Goal: Task Accomplishment & Management: Manage account settings

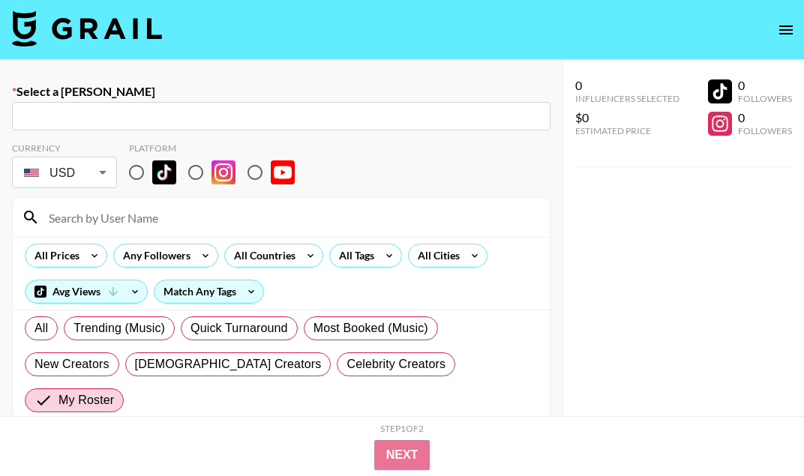
click at [779, 27] on icon "open drawer" at bounding box center [786, 30] width 18 height 18
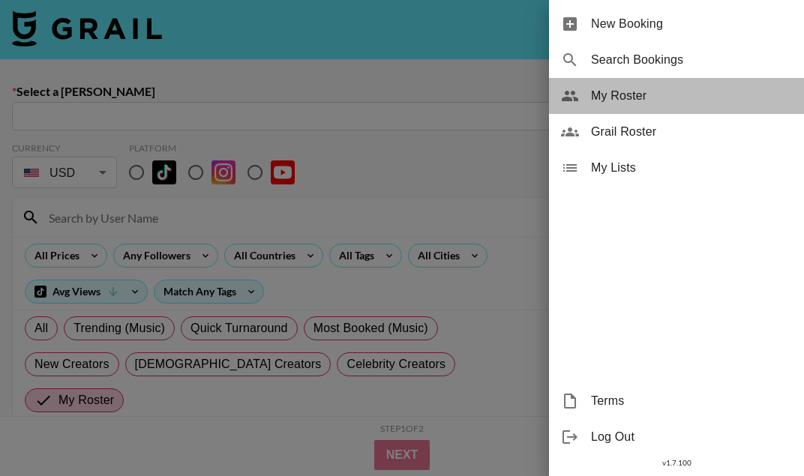
drag, startPoint x: 616, startPoint y: 112, endPoint x: 609, endPoint y: 101, distance: 13.1
click at [609, 101] on div "My Roster" at bounding box center [676, 96] width 255 height 36
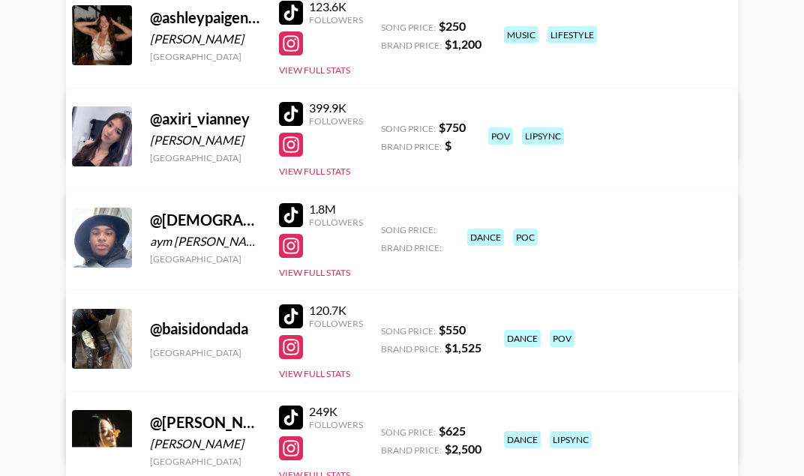
scroll to position [1443, 0]
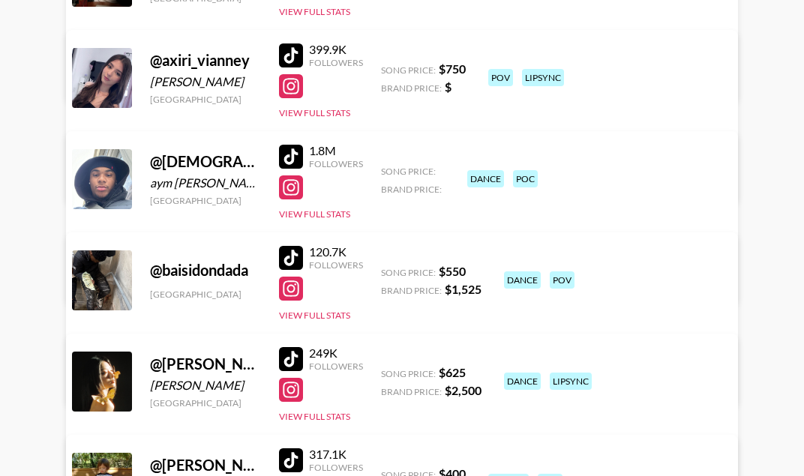
click at [286, 89] on div at bounding box center [291, 86] width 24 height 24
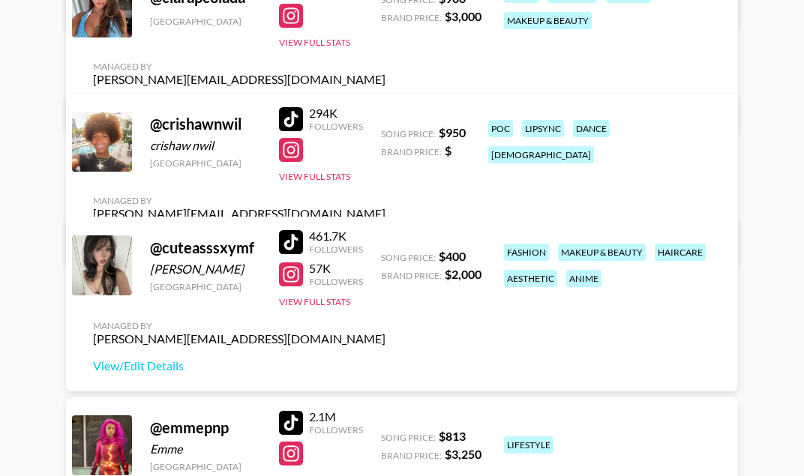
scroll to position [2349, 0]
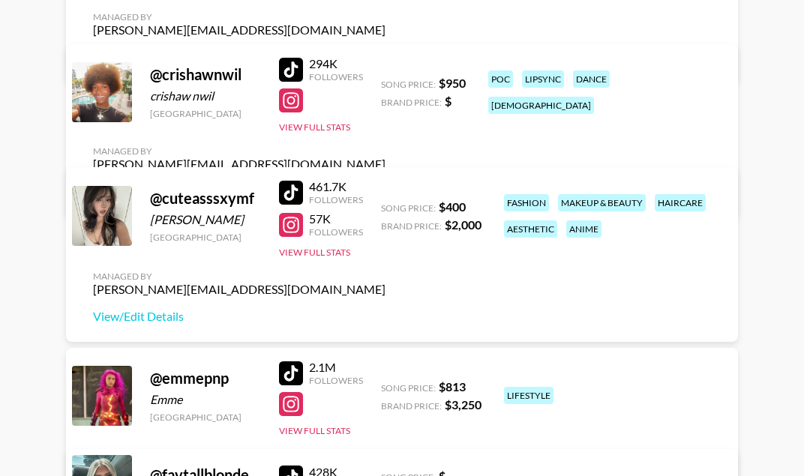
click at [287, 197] on div at bounding box center [291, 193] width 24 height 24
click at [150, 322] on link "View/Edit Details" at bounding box center [239, 316] width 293 height 15
click at [290, 227] on div at bounding box center [291, 225] width 24 height 24
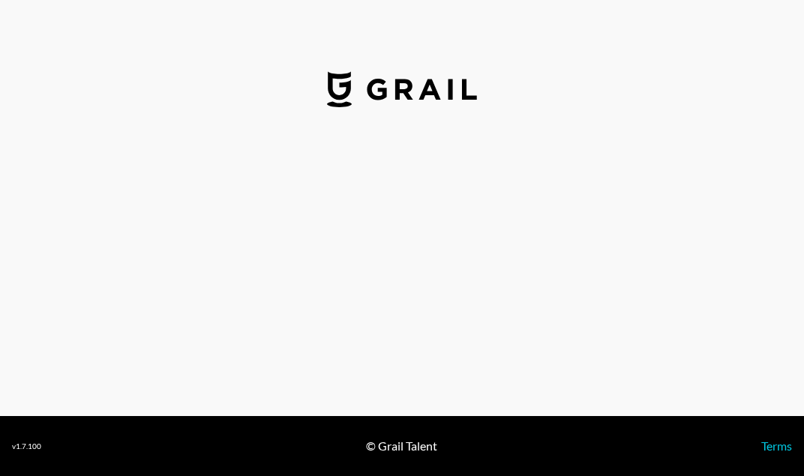
select select "USD"
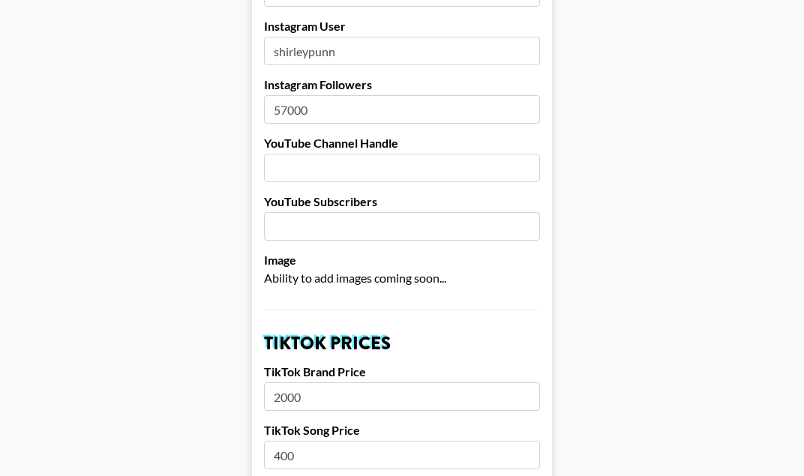
scroll to position [71, 0]
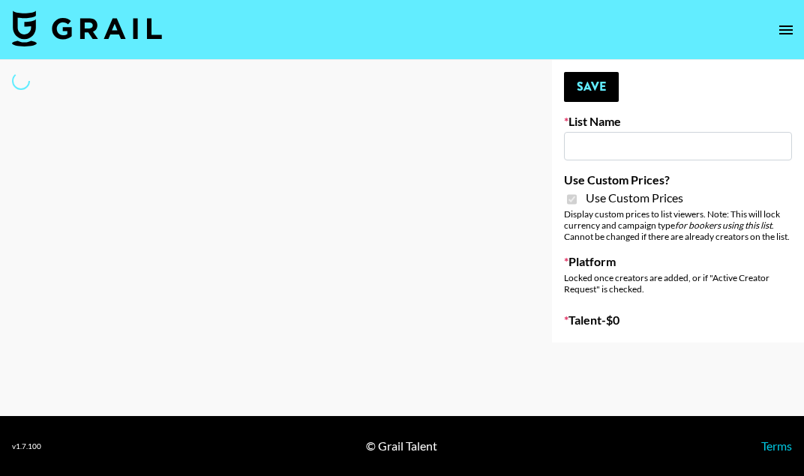
type input "FigMe and MegaMe filters - Airbrush"
checkbox input "true"
select select "Brand"
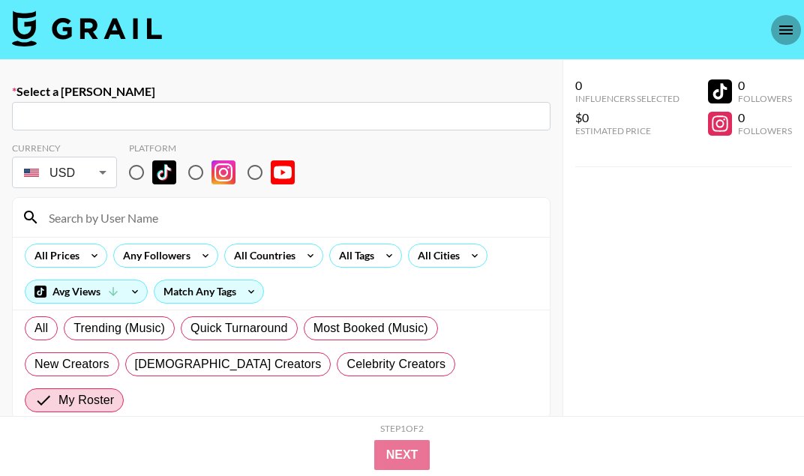
click at [788, 42] on button "open drawer" at bounding box center [786, 30] width 30 height 30
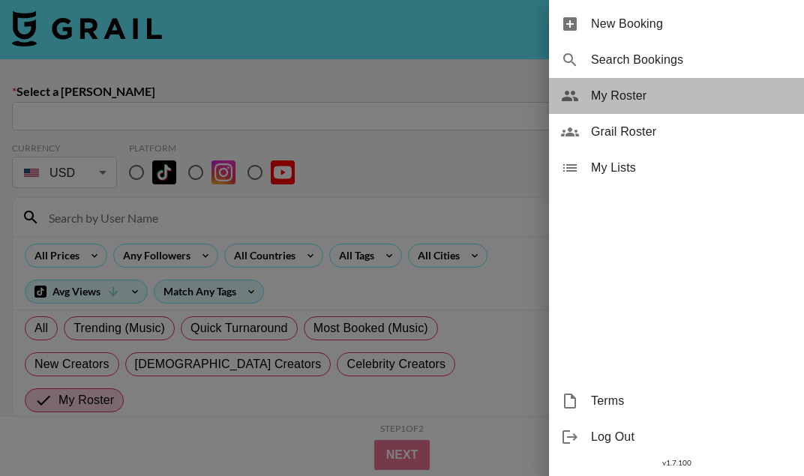
click at [630, 92] on span "My Roster" at bounding box center [691, 96] width 201 height 18
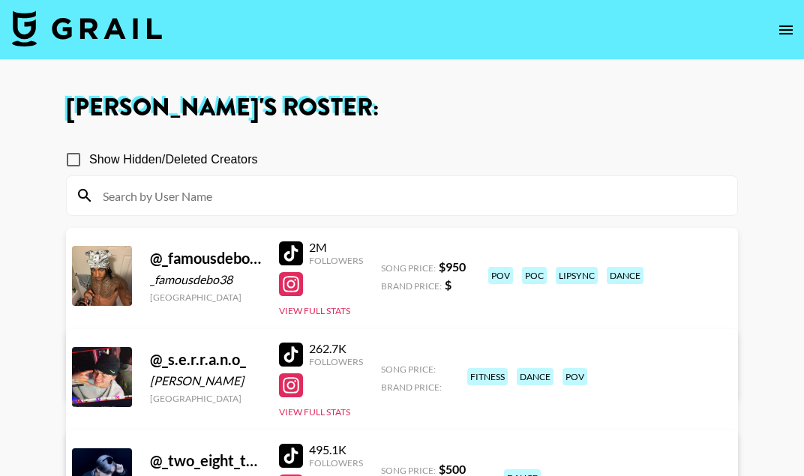
click at [381, 176] on div at bounding box center [402, 195] width 671 height 39
click at [369, 188] on input at bounding box center [411, 196] width 635 height 24
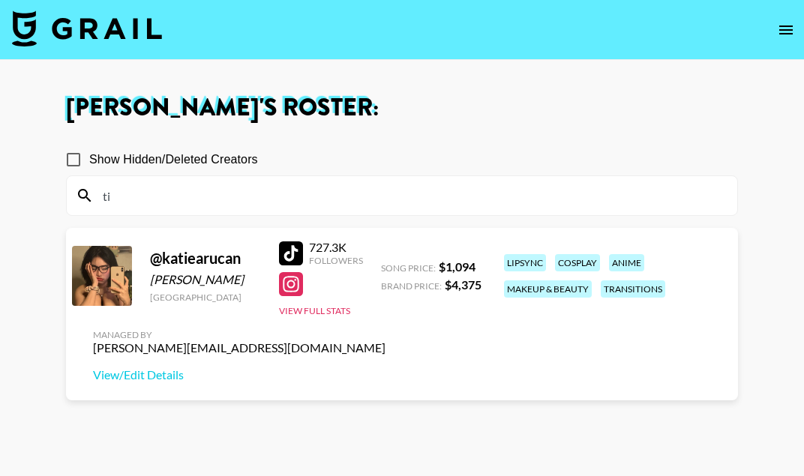
click at [296, 248] on div at bounding box center [291, 254] width 24 height 24
click at [308, 189] on input "ti" at bounding box center [411, 196] width 635 height 24
type input "t"
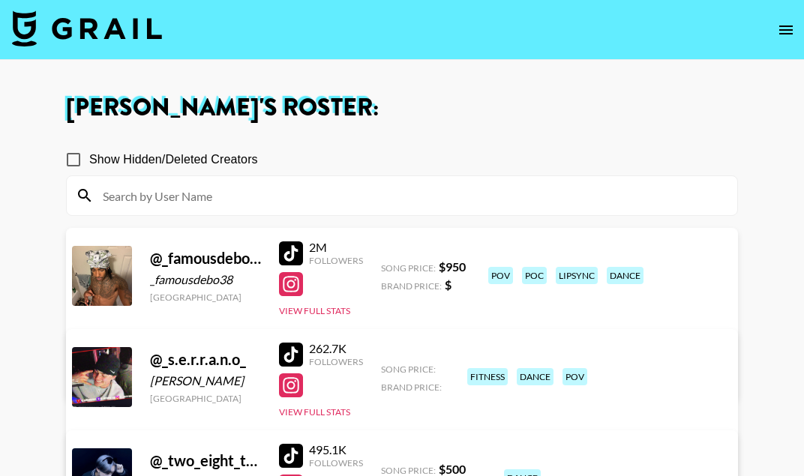
type input "k"
click at [185, 195] on input at bounding box center [411, 196] width 635 height 24
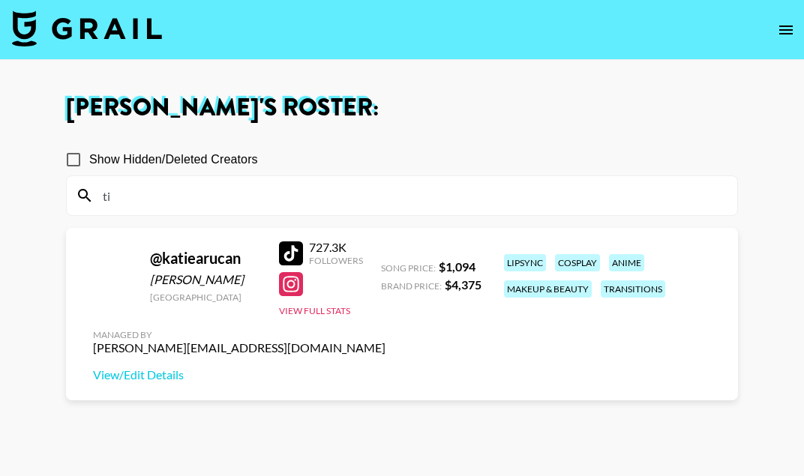
type input "t"
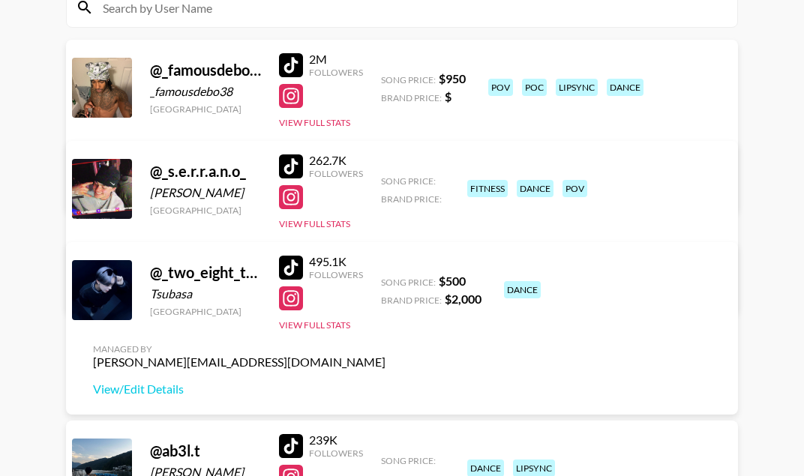
scroll to position [185, 0]
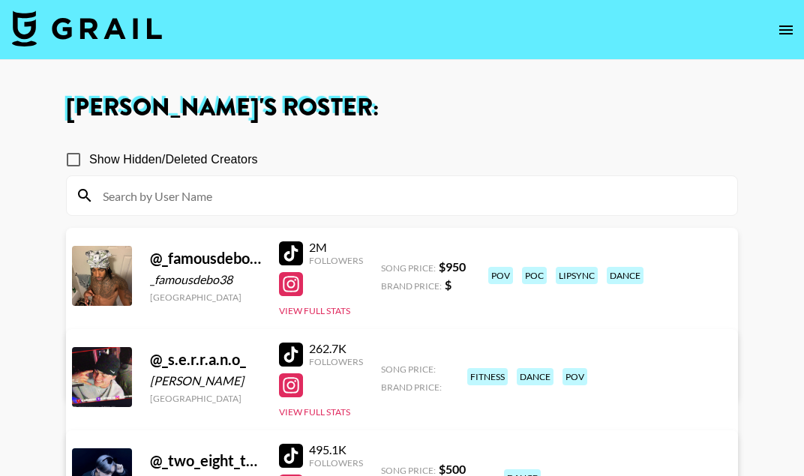
click at [218, 182] on div at bounding box center [402, 195] width 671 height 39
click at [203, 209] on div at bounding box center [402, 195] width 671 height 39
click at [196, 190] on input at bounding box center [411, 196] width 635 height 24
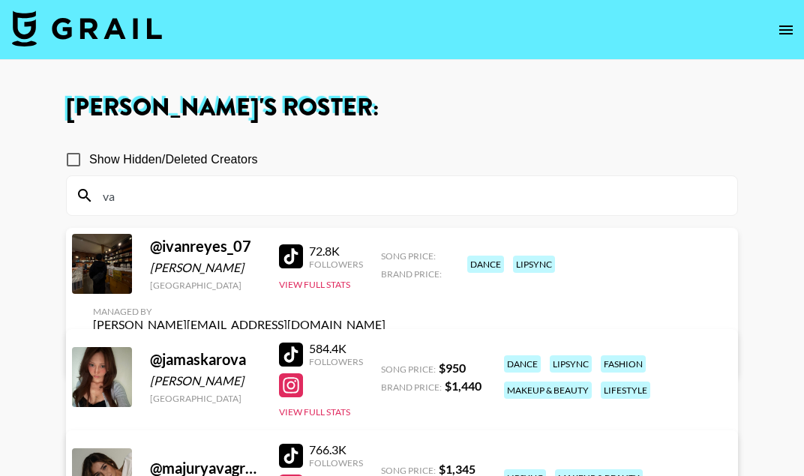
type input "v"
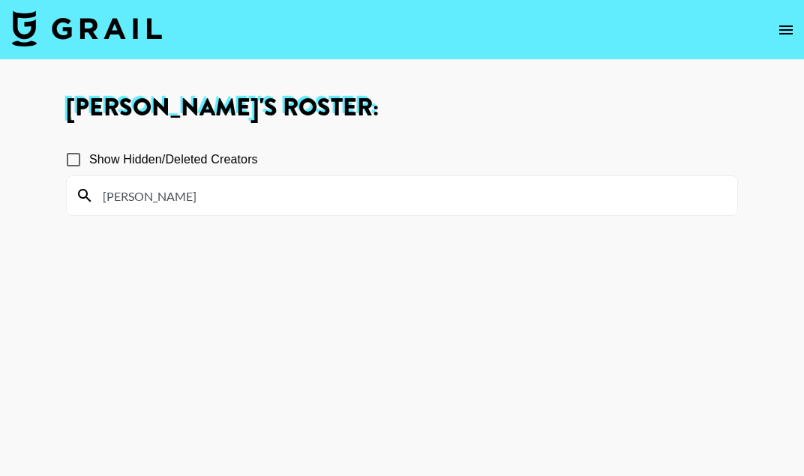
type input "[PERSON_NAME]"
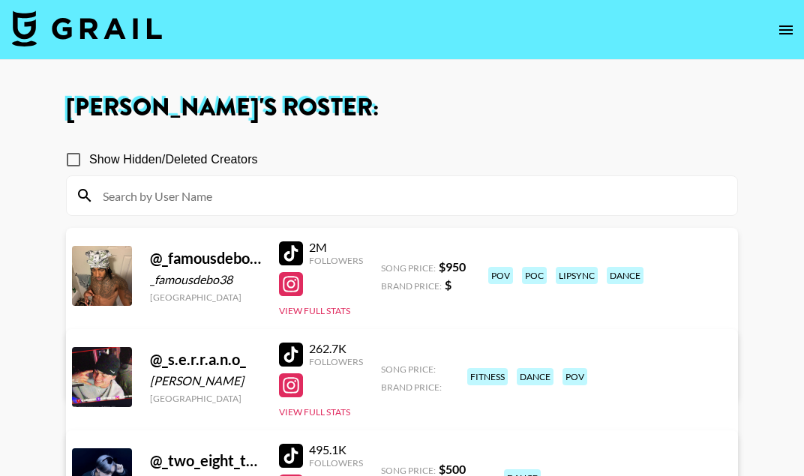
click at [161, 198] on input at bounding box center [411, 196] width 635 height 24
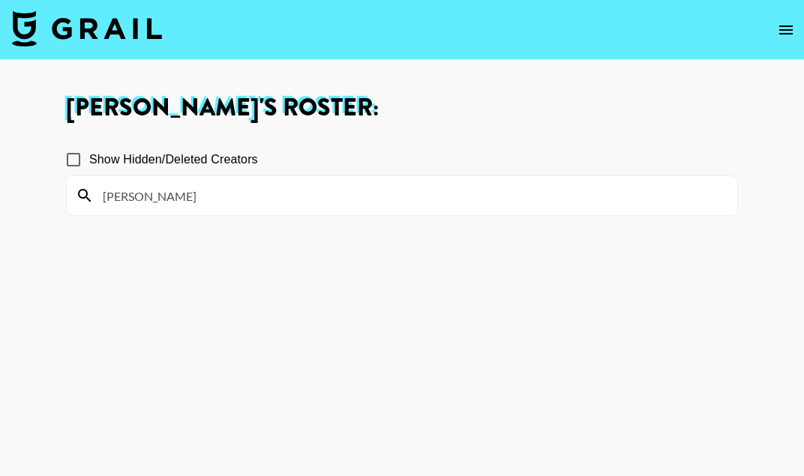
type input "[PERSON_NAME]"
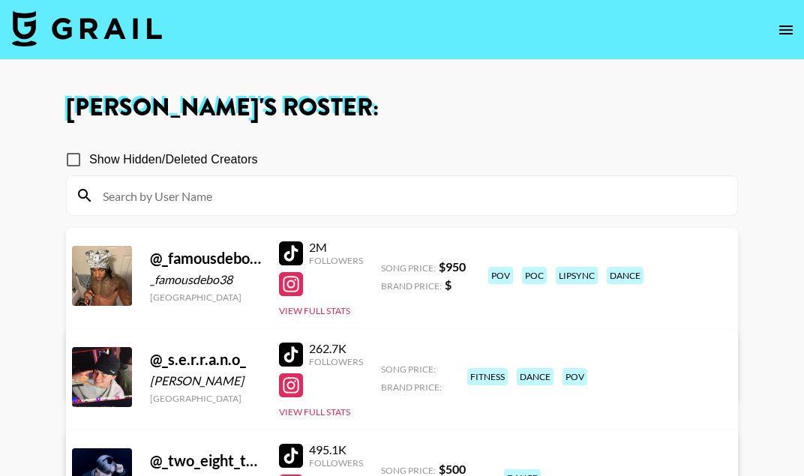
click at [193, 195] on input at bounding box center [411, 196] width 635 height 24
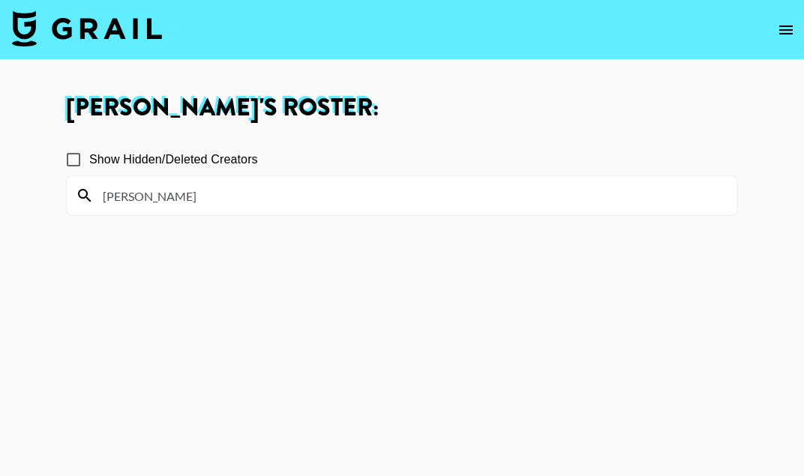
type input "[PERSON_NAME]"
click at [77, 20] on img at bounding box center [87, 29] width 150 height 36
